Goal: Task Accomplishment & Management: Manage account settings

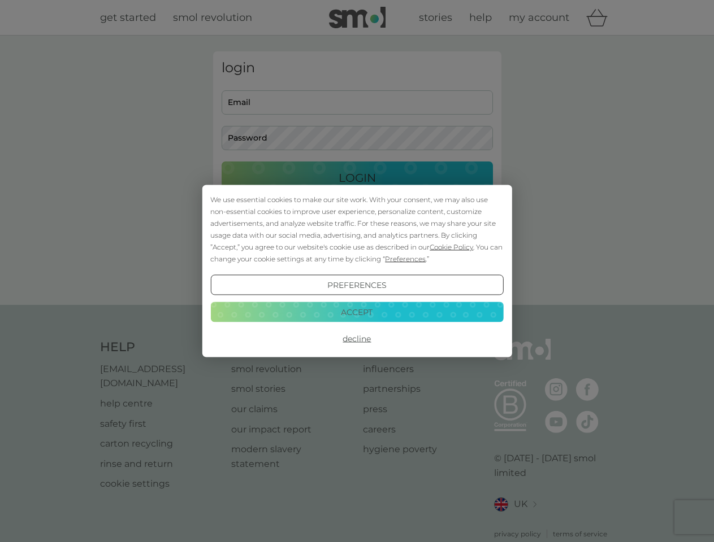
click at [452, 247] on span "Cookie Policy" at bounding box center [451, 247] width 44 height 8
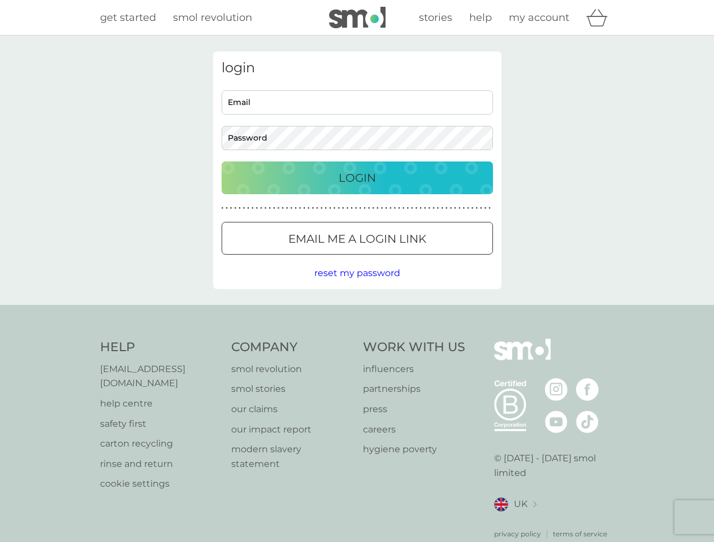
click at [404, 259] on div "login Email Password Login ● ● ● ● ● ● ● ● ● ● ● ● ● ● ● ● ● ● ● ● ● ● ● ● ● ● …" at bounding box center [357, 170] width 288 height 238
click at [357, 285] on div "login Email Password Login ● ● ● ● ● ● ● ● ● ● ● ● ● ● ● ● ● ● ● ● ● ● ● ● ● ● …" at bounding box center [357, 170] width 288 height 238
click at [357, 339] on div "Help [EMAIL_ADDRESS][DOMAIN_NAME] help centre safety first carton recycling rin…" at bounding box center [357, 439] width 514 height 201
click at [357, 312] on div "Help [EMAIL_ADDRESS][DOMAIN_NAME] help centre safety first carton recycling rin…" at bounding box center [357, 439] width 714 height 268
